Goal: Task Accomplishment & Management: Complete application form

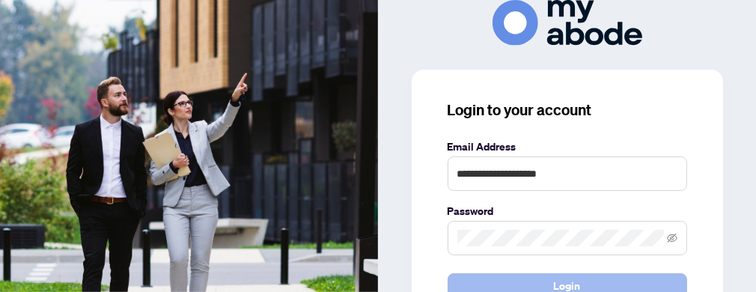
click at [526, 276] on button "Login" at bounding box center [568, 285] width 240 height 25
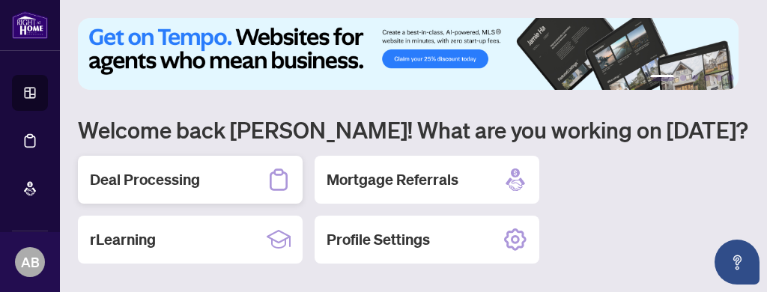
click at [177, 182] on h2 "Deal Processing" at bounding box center [145, 179] width 110 height 21
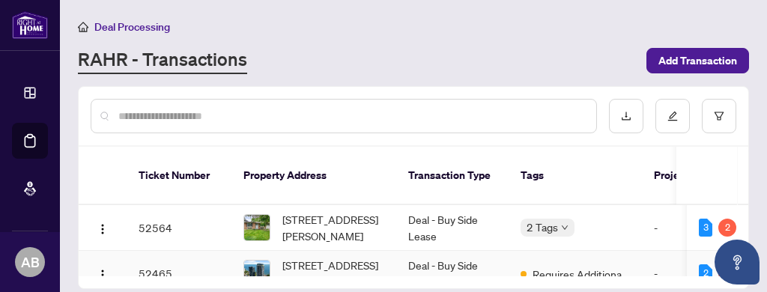
click at [410, 251] on td "Deal - Buy Side Lease" at bounding box center [452, 274] width 112 height 46
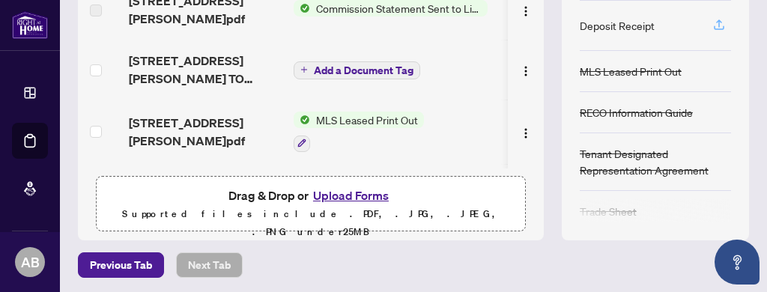
click at [713, 25] on icon "button" at bounding box center [718, 27] width 10 height 4
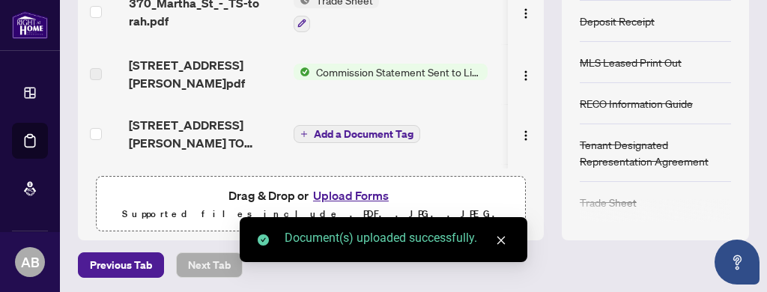
click at [355, 192] on button "Upload Forms" at bounding box center [350, 195] width 85 height 19
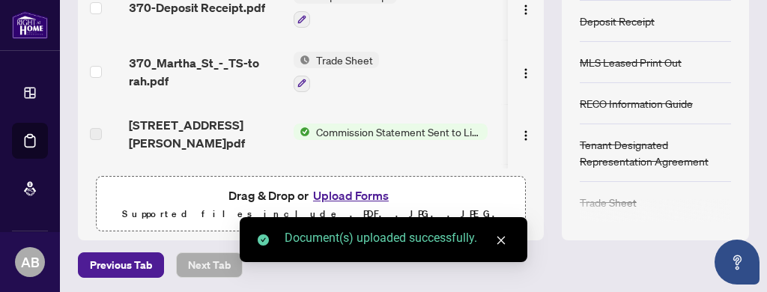
click at [502, 239] on icon "close" at bounding box center [501, 241] width 8 height 8
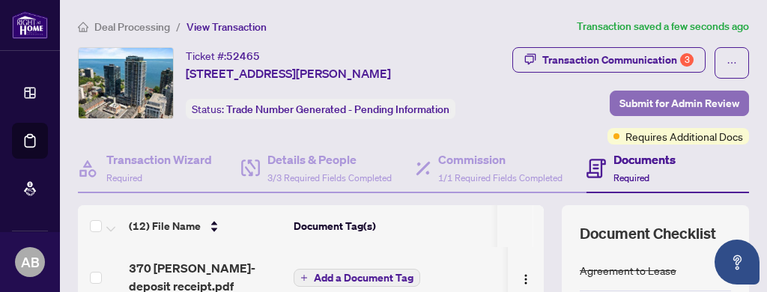
click at [688, 102] on span "Submit for Admin Review" at bounding box center [679, 103] width 120 height 24
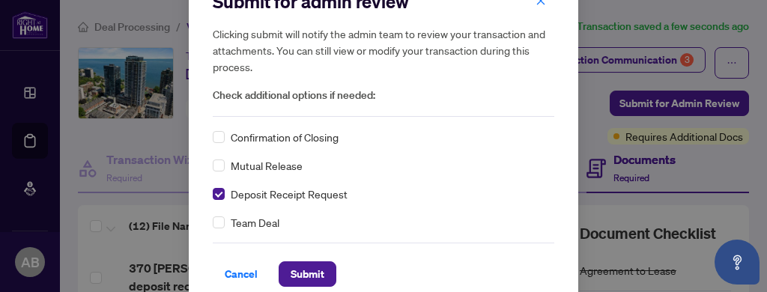
scroll to position [52, 0]
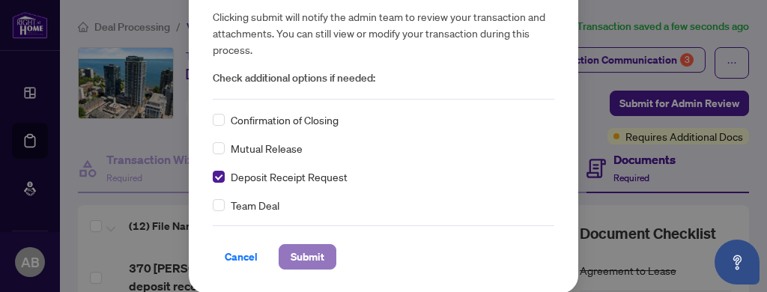
click at [296, 257] on span "Submit" at bounding box center [307, 257] width 34 height 24
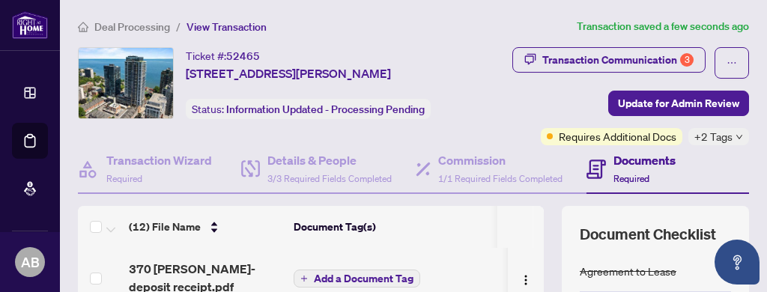
scroll to position [0, 0]
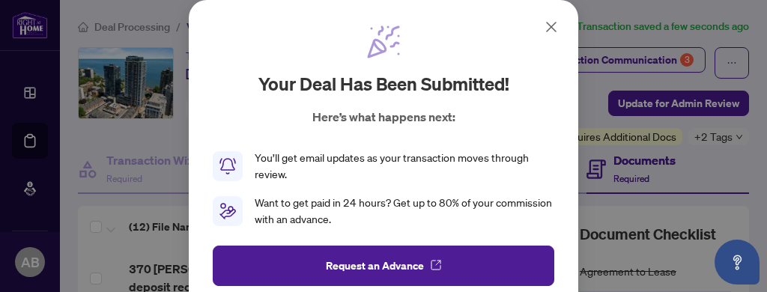
click at [543, 26] on icon at bounding box center [551, 27] width 18 height 18
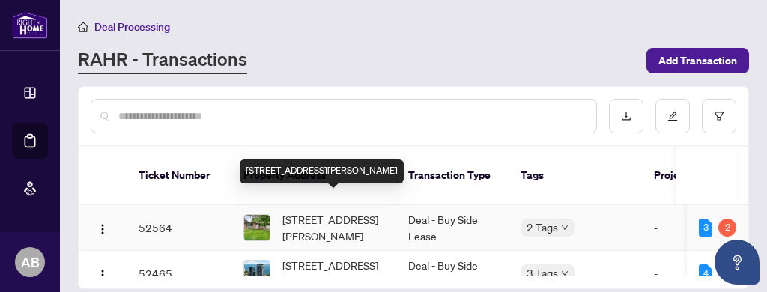
click at [323, 211] on span "[STREET_ADDRESS][PERSON_NAME]" at bounding box center [333, 227] width 102 height 33
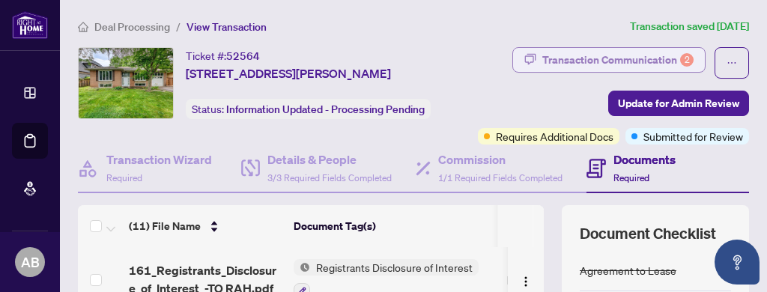
click at [630, 58] on div "Transaction Communication 2" at bounding box center [617, 60] width 151 height 24
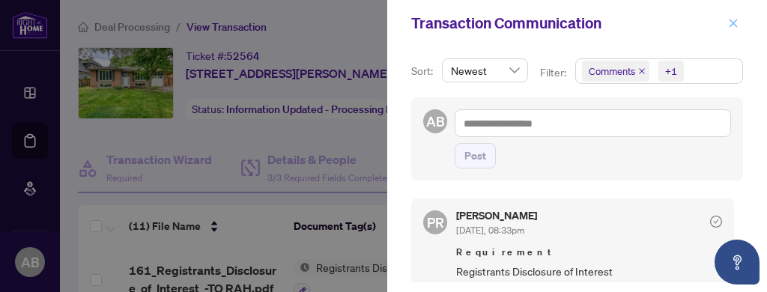
click at [731, 22] on icon "close" at bounding box center [733, 23] width 10 height 10
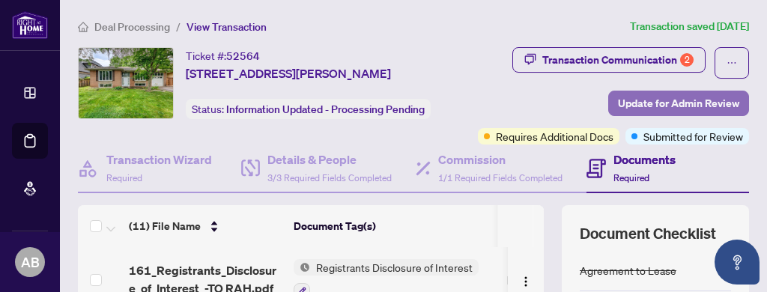
click at [645, 103] on span "Update for Admin Review" at bounding box center [678, 103] width 121 height 24
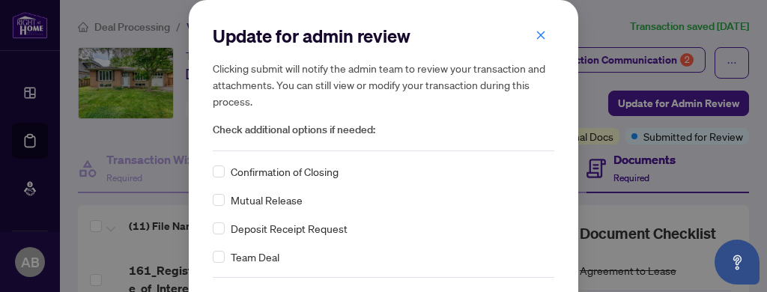
scroll to position [52, 0]
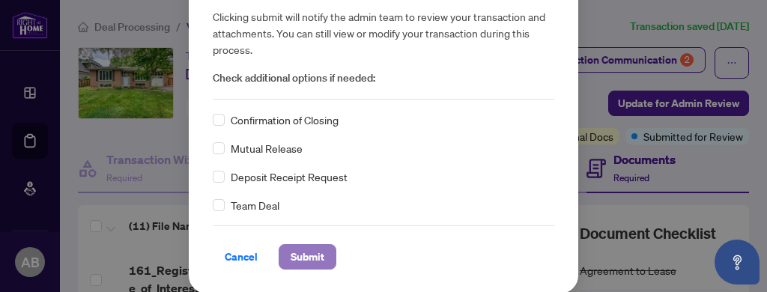
click at [298, 252] on span "Submit" at bounding box center [307, 257] width 34 height 24
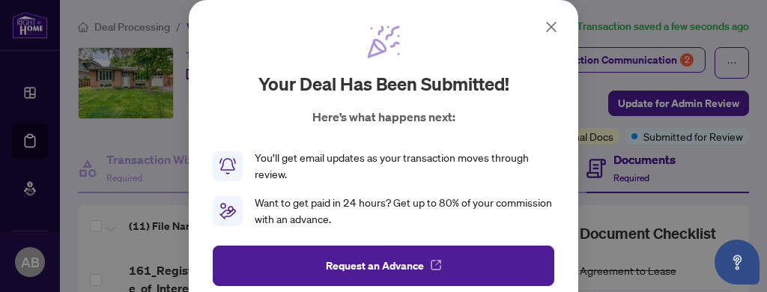
click at [543, 27] on icon at bounding box center [551, 27] width 18 height 18
